Goal: Task Accomplishment & Management: Complete application form

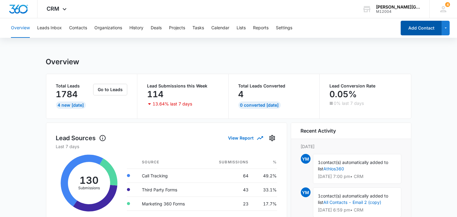
click at [421, 32] on button "Add Contact" at bounding box center [421, 28] width 41 height 15
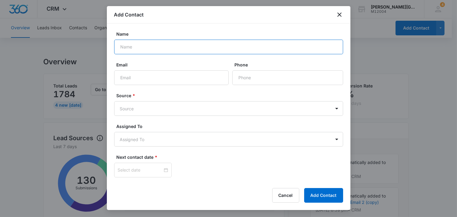
click at [178, 44] on input "Name" at bounding box center [228, 47] width 229 height 15
paste input "[PERSON_NAME]"
type input "[PERSON_NAME]"
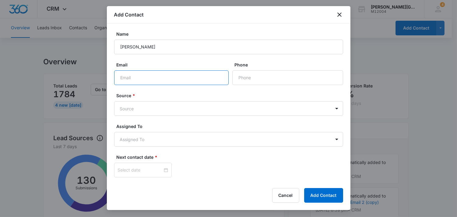
click at [167, 78] on input "Email" at bounding box center [171, 77] width 115 height 15
paste input "[EMAIL_ADDRESS][DOMAIN_NAME]"
type input "[EMAIL_ADDRESS][DOMAIN_NAME]"
click at [261, 84] on input "Phone" at bounding box center [287, 77] width 111 height 15
paste input "[PHONE_NUMBER]"
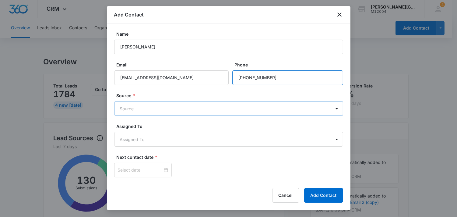
type input "[PHONE_NUMBER]"
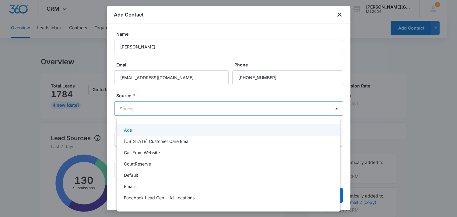
click at [149, 109] on body "CRM Apps Reputation Websites Forms CRM Email Social Content Ads Intelligence Fi…" at bounding box center [228, 108] width 457 height 217
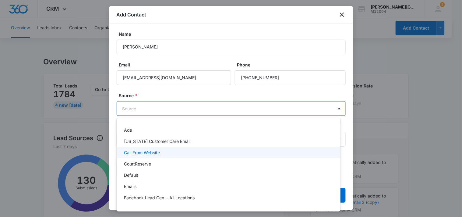
click at [162, 153] on div "Call From Website" at bounding box center [228, 152] width 208 height 6
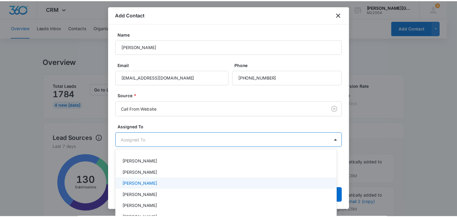
scroll to position [68, 0]
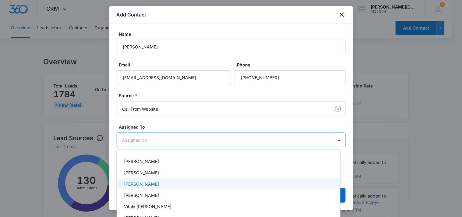
click at [168, 182] on div "[PERSON_NAME]" at bounding box center [228, 184] width 208 height 6
click at [229, 122] on div at bounding box center [231, 108] width 462 height 217
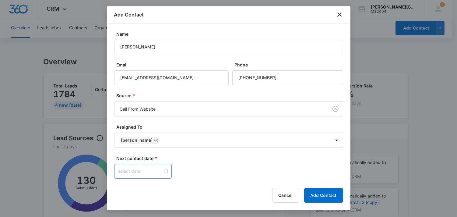
click at [163, 171] on div at bounding box center [143, 171] width 50 height 7
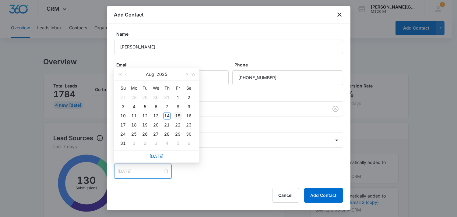
click at [180, 116] on div "15" at bounding box center [178, 115] width 7 height 7
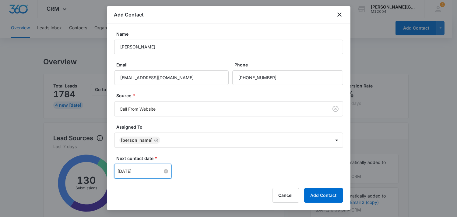
click at [147, 171] on input "[DATE]" at bounding box center [140, 171] width 45 height 7
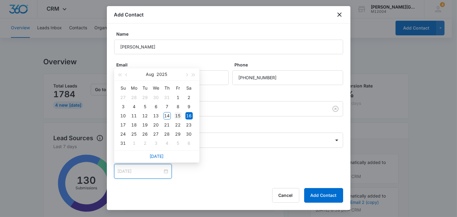
type input "[DATE]"
click at [179, 116] on div "15" at bounding box center [178, 115] width 7 height 7
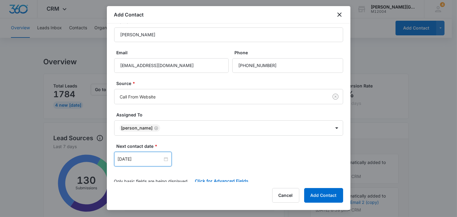
scroll to position [18, 0]
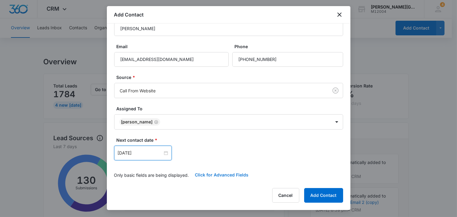
click at [225, 174] on button "Click for Advanced Fields" at bounding box center [222, 175] width 66 height 15
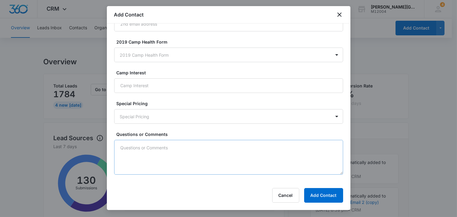
scroll to position [537, 0]
click at [179, 163] on textarea "Questions or Comments" at bounding box center [228, 157] width 229 height 35
paste textarea "New lead, 4.00 levels needs more information about the group lessons and Clinic…"
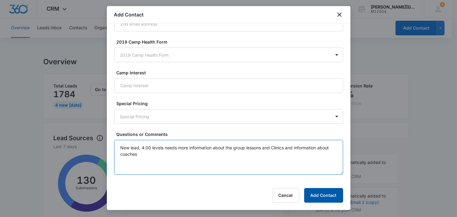
type textarea "New lead, 4.00 levels needs more information about the group lessons and Clinic…"
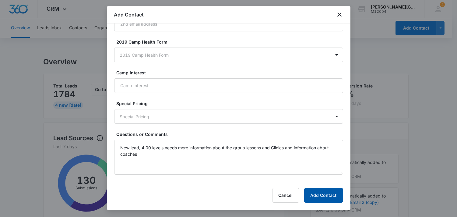
click at [323, 200] on button "Add Contact" at bounding box center [323, 195] width 39 height 15
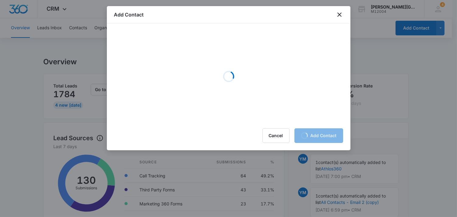
scroll to position [0, 0]
